Goal: Find specific page/section: Find specific page/section

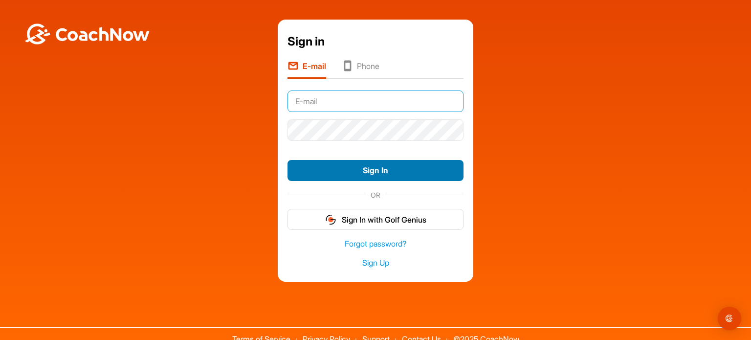
type input "[EMAIL_ADDRESS][DOMAIN_NAME]"
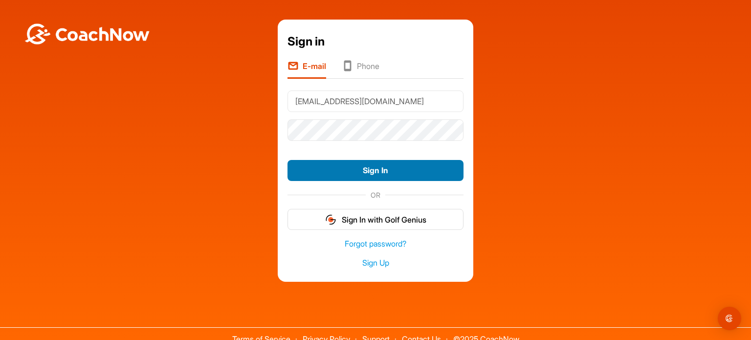
click at [371, 169] on button "Sign In" at bounding box center [375, 170] width 176 height 21
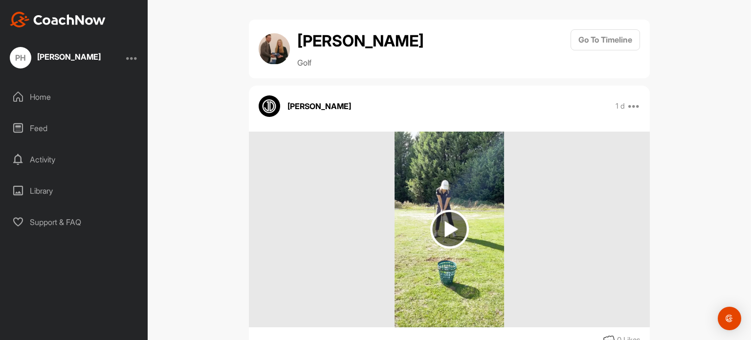
scroll to position [33, 0]
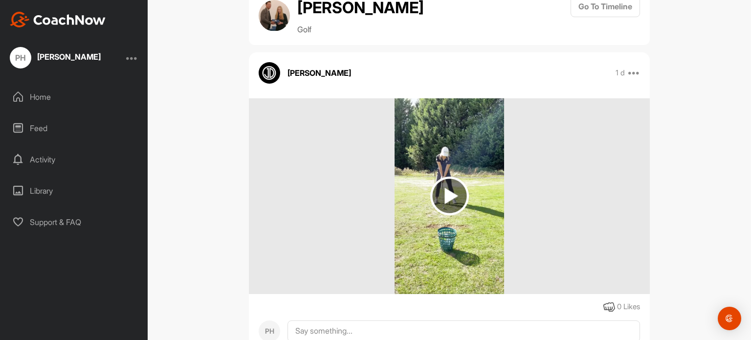
click at [443, 192] on img at bounding box center [449, 195] width 39 height 39
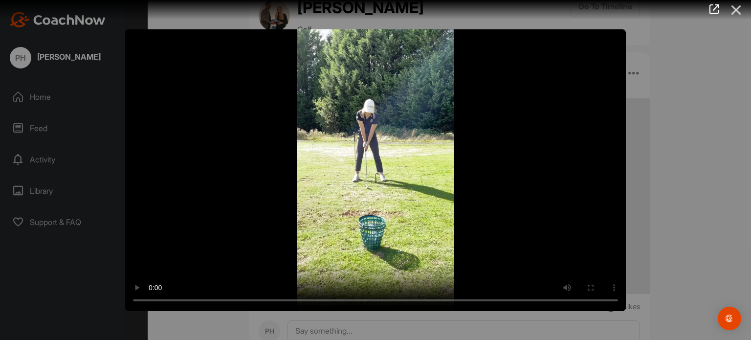
click at [735, 9] on icon at bounding box center [736, 10] width 22 height 18
